Goal: Task Accomplishment & Management: Use online tool/utility

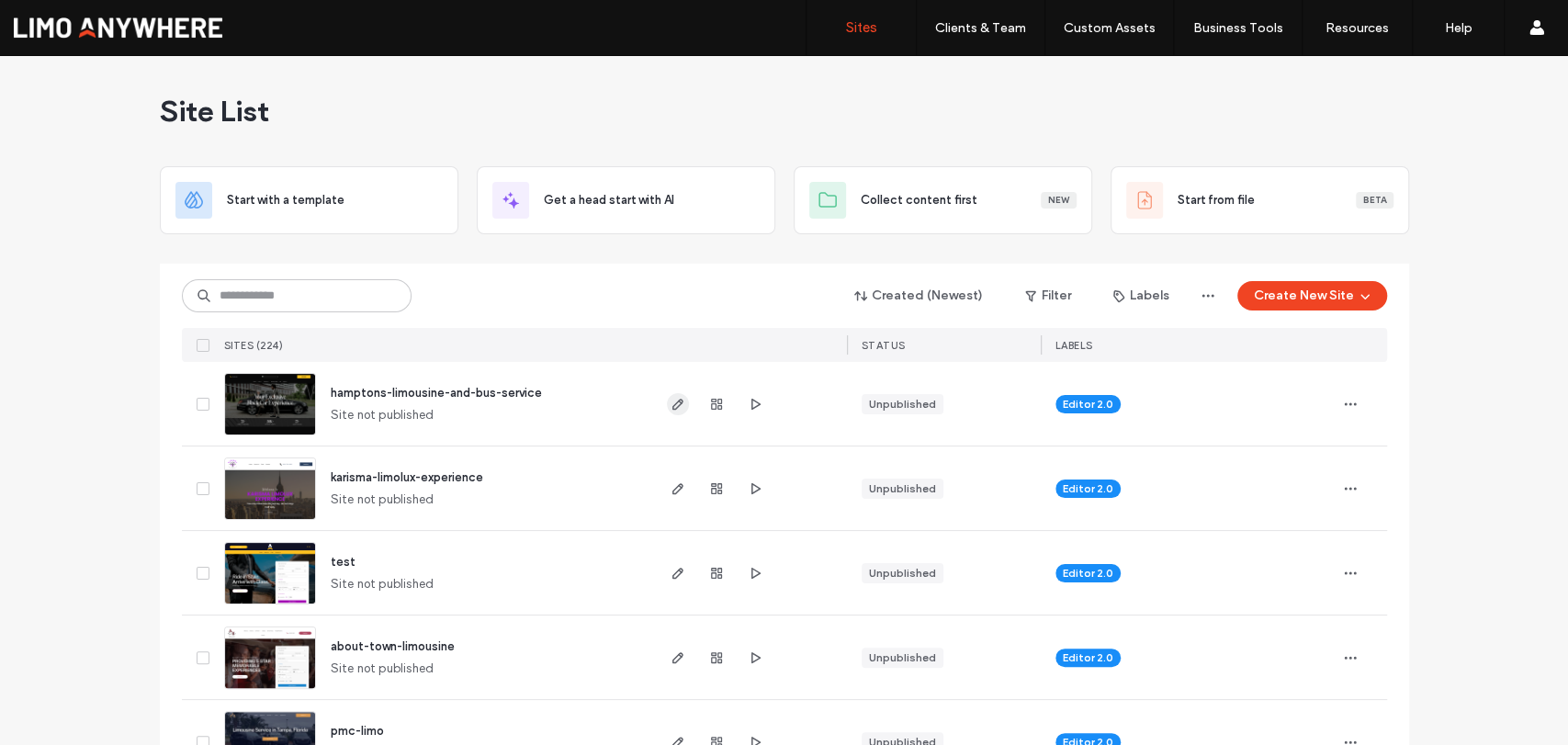
click at [674, 405] on icon "button" at bounding box center [678, 404] width 15 height 15
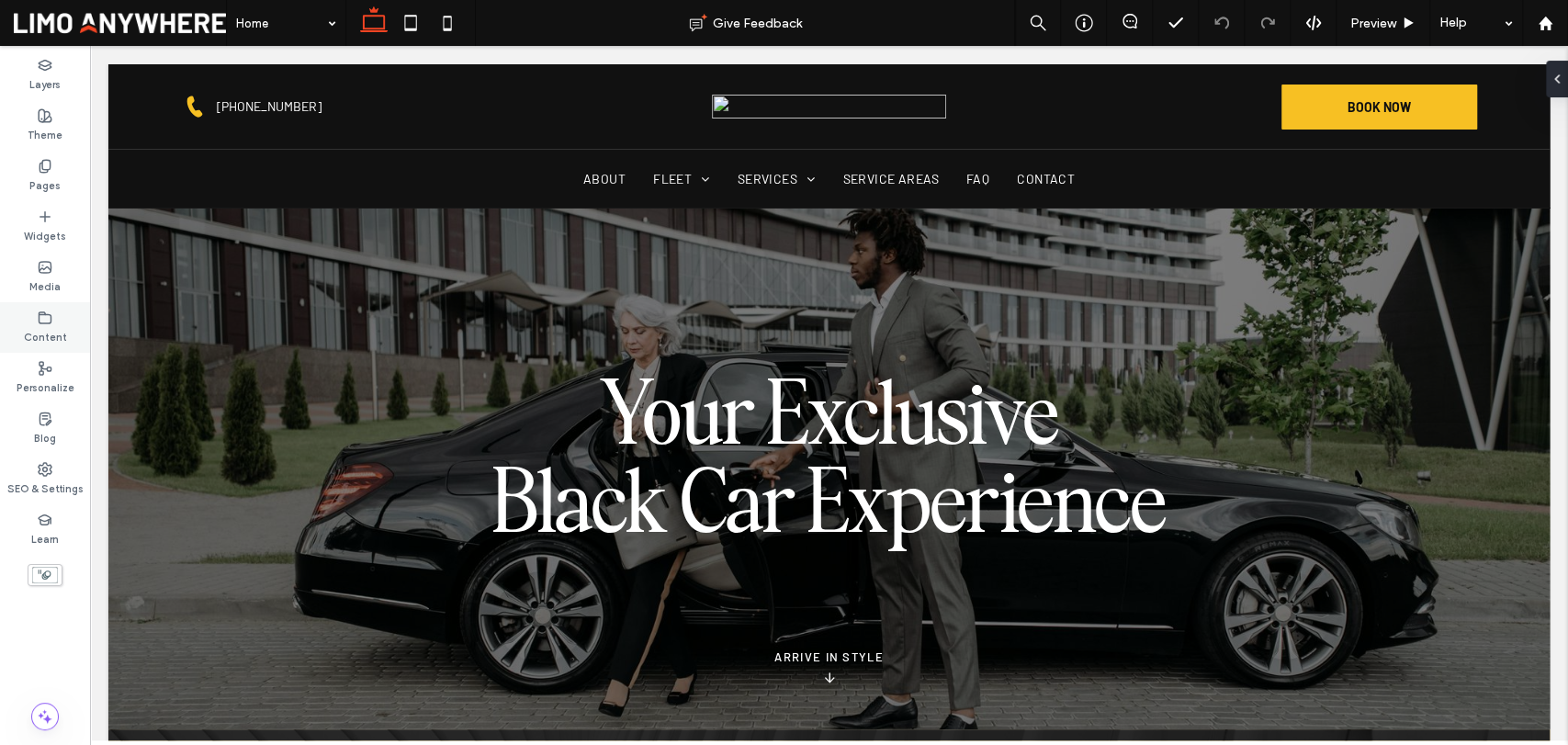
click at [38, 331] on label "Content" at bounding box center [46, 335] width 43 height 21
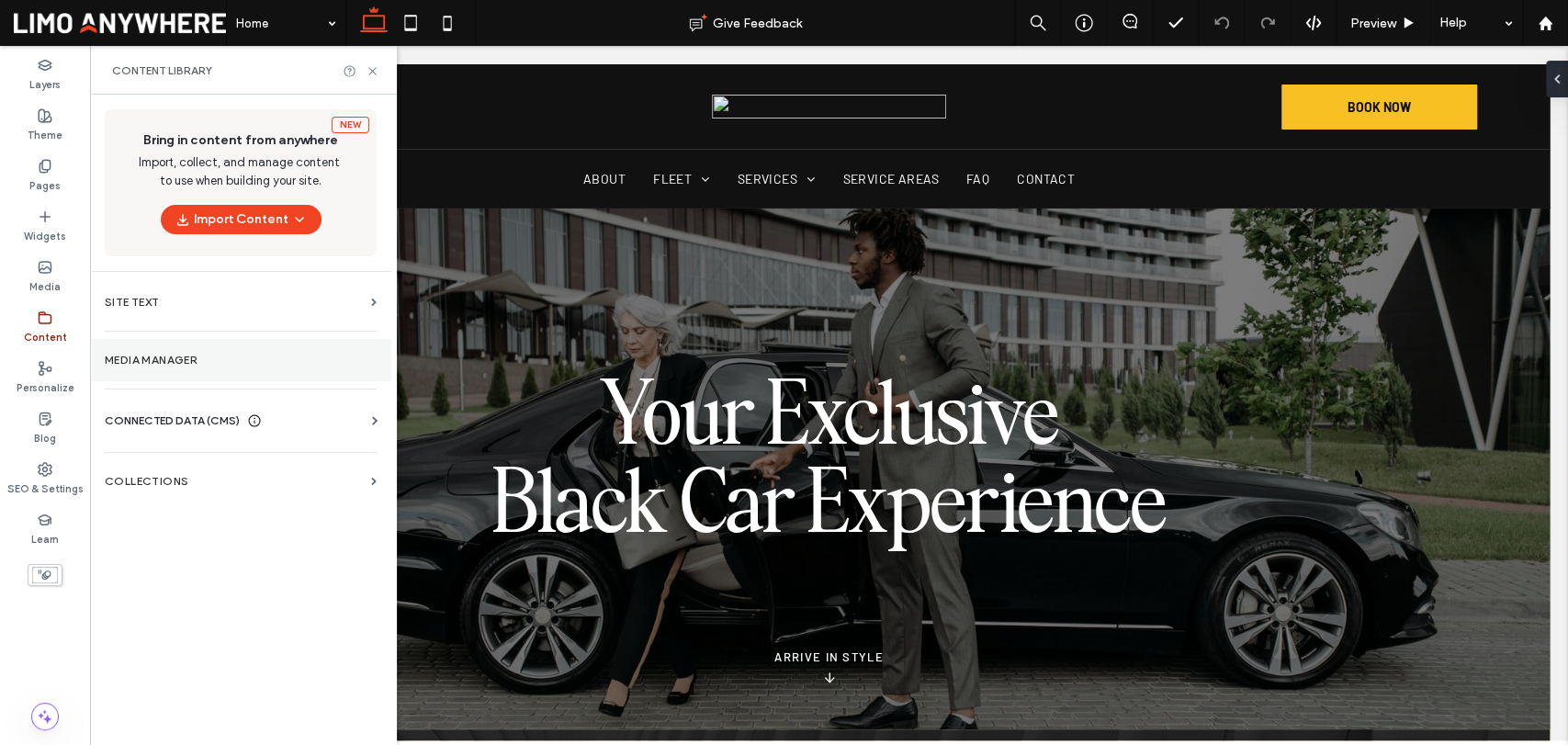
click at [180, 366] on label "Media Manager" at bounding box center [241, 360] width 271 height 13
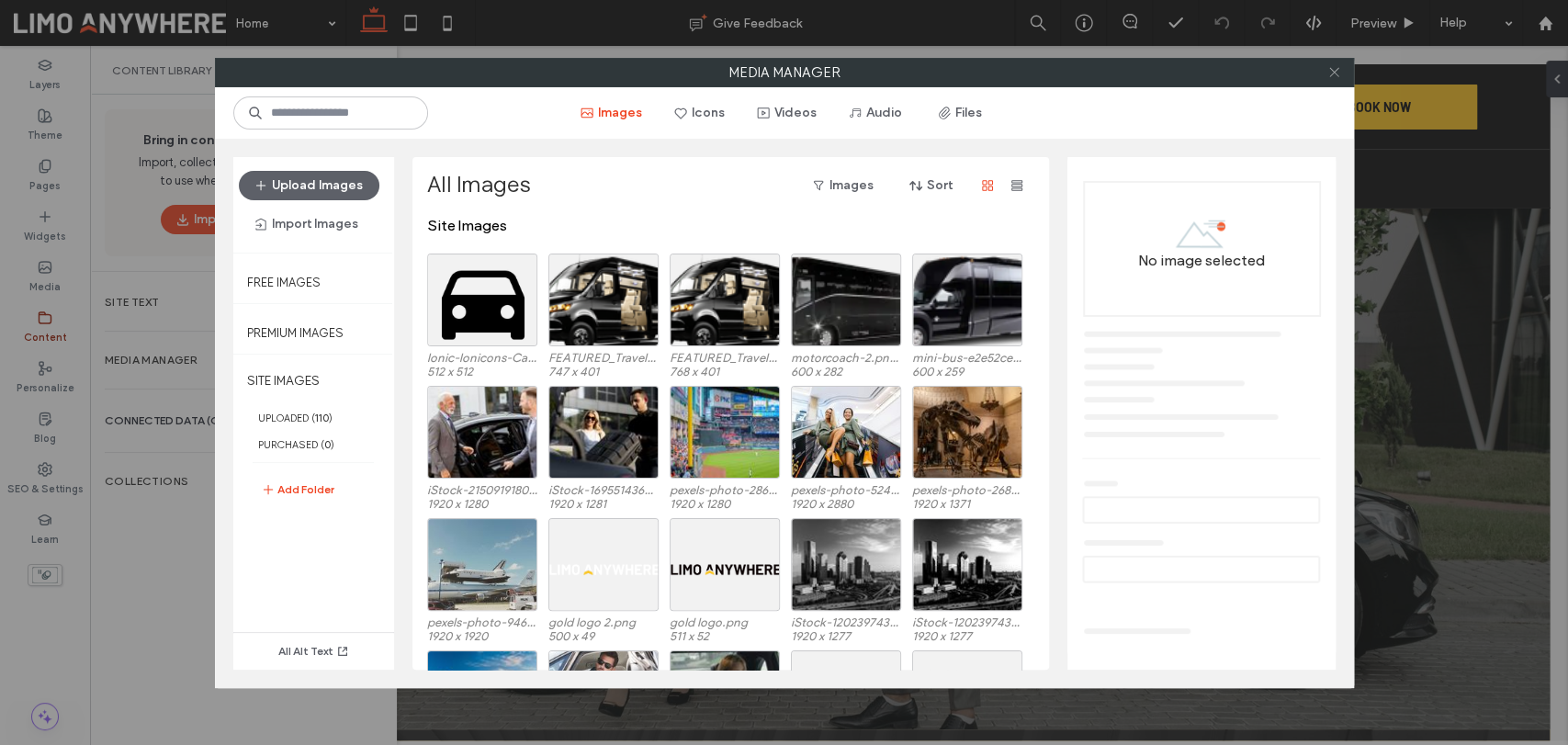
click at [1341, 75] on icon at bounding box center [1334, 72] width 14 height 14
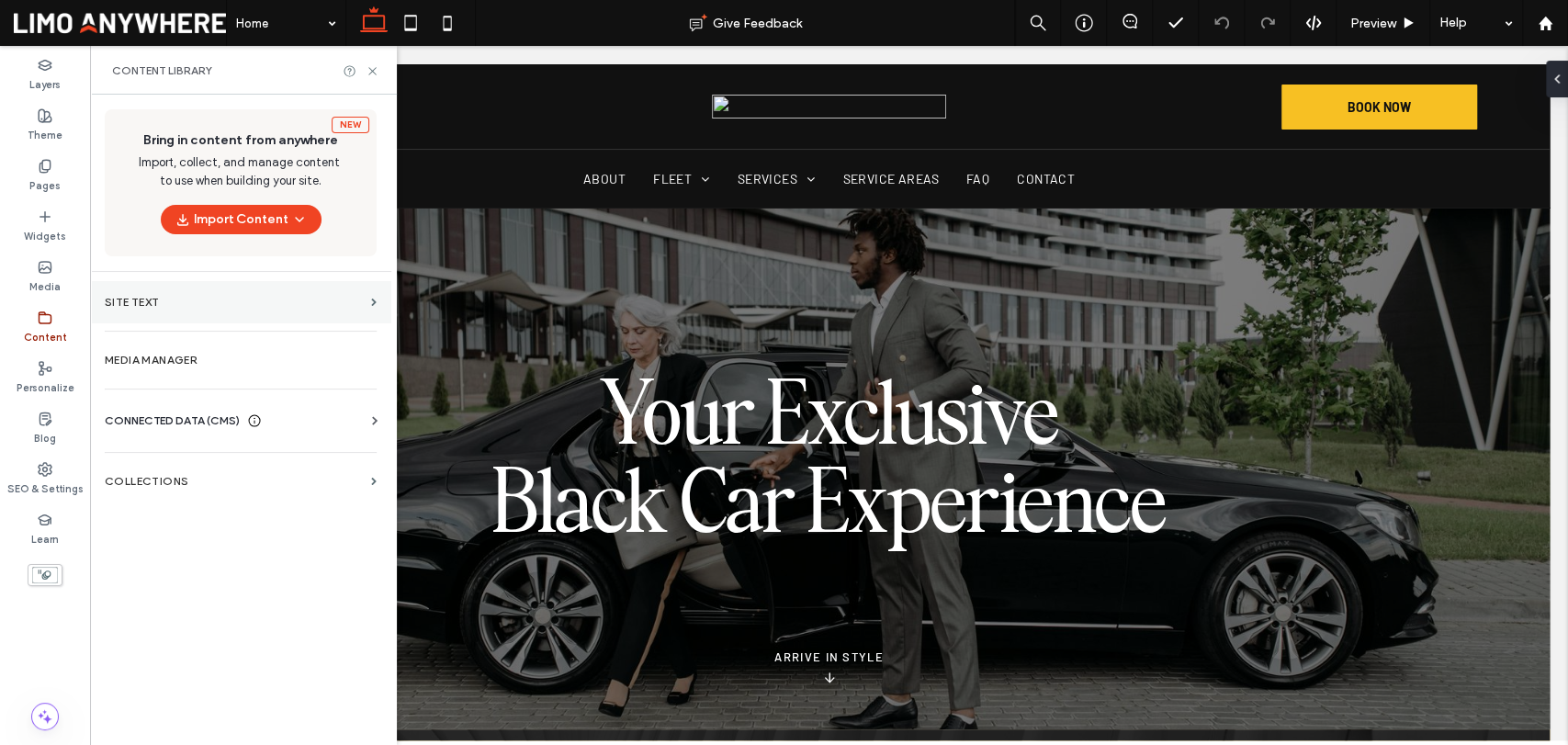
click at [256, 307] on label "Site Text" at bounding box center [234, 302] width 259 height 13
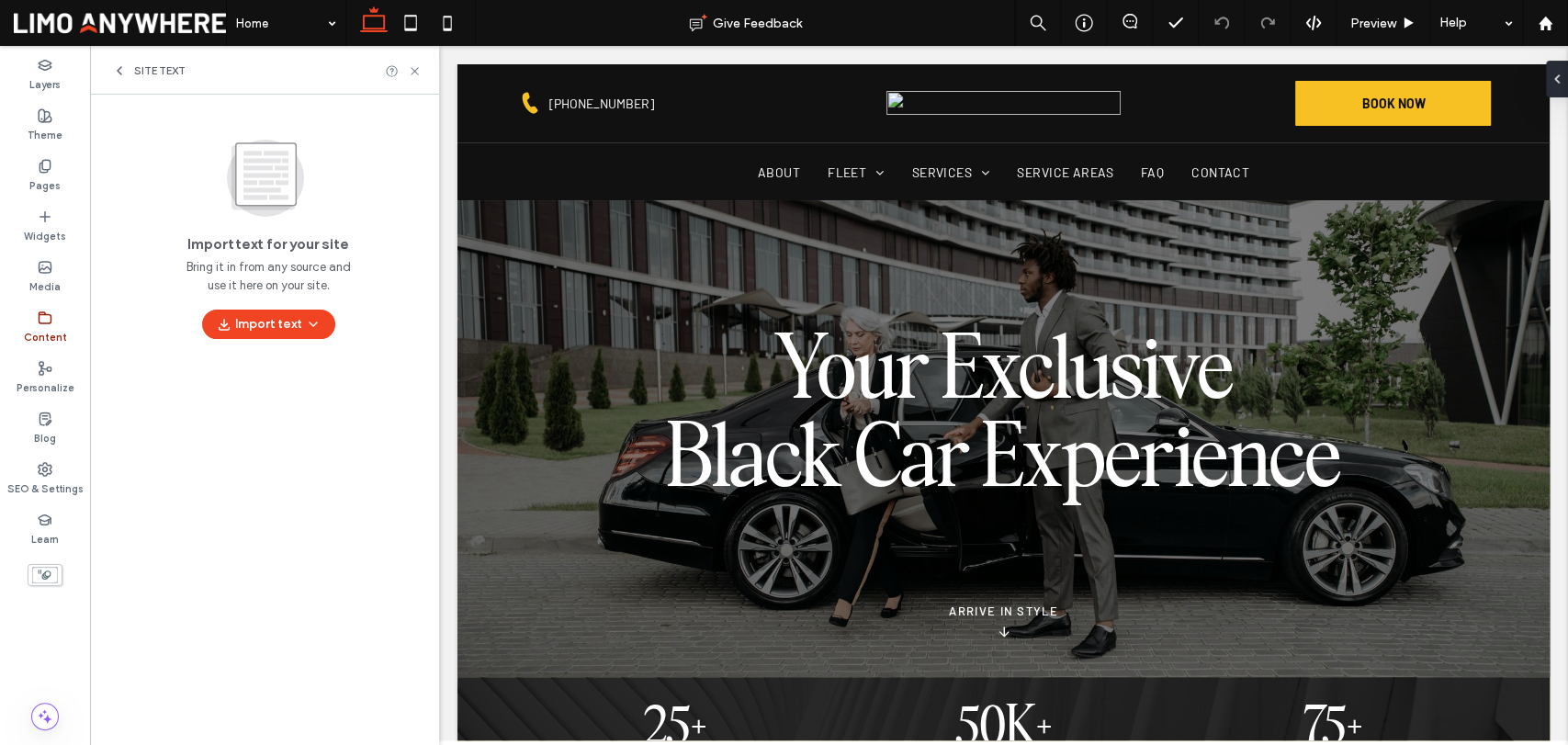
click at [119, 66] on icon at bounding box center [120, 71] width 15 height 15
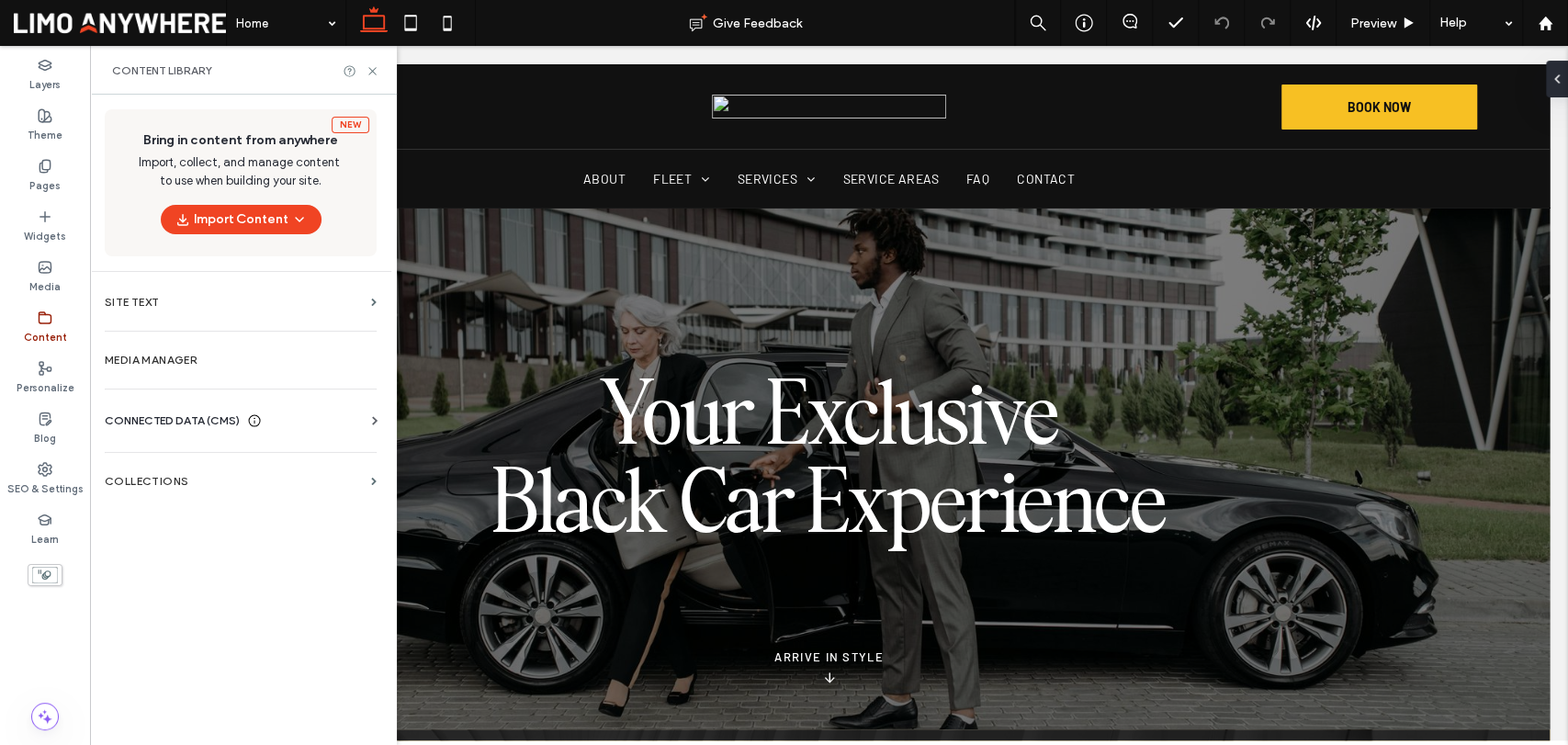
click at [199, 424] on span "CONNECTED DATA (CMS)" at bounding box center [172, 421] width 135 height 19
